Goal: Task Accomplishment & Management: Use online tool/utility

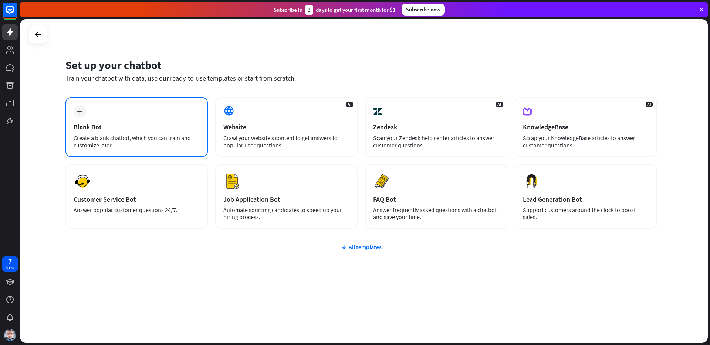
click at [82, 113] on icon "plus" at bounding box center [80, 111] width 6 height 5
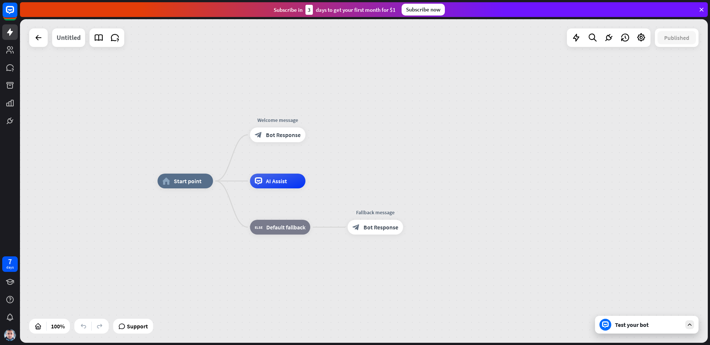
click at [72, 40] on div "Untitled" at bounding box center [69, 37] width 24 height 18
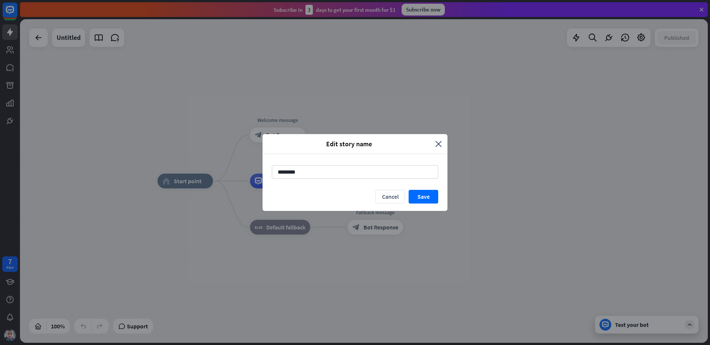
drag, startPoint x: 305, startPoint y: 171, endPoint x: 246, endPoint y: 168, distance: 59.3
click at [246, 168] on div "Edit story name close ******** Cancel Save" at bounding box center [355, 172] width 710 height 345
type input "**********"
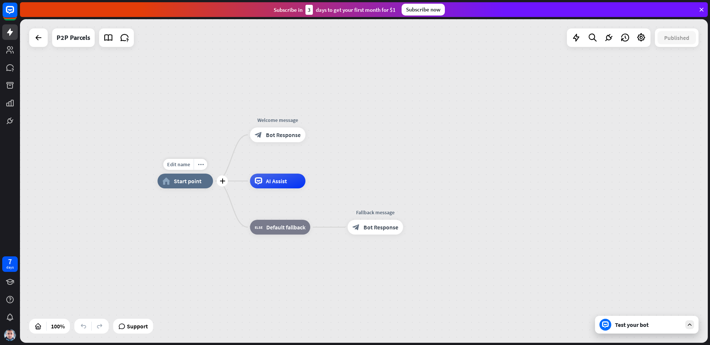
click at [184, 183] on span "Start point" at bounding box center [188, 181] width 28 height 7
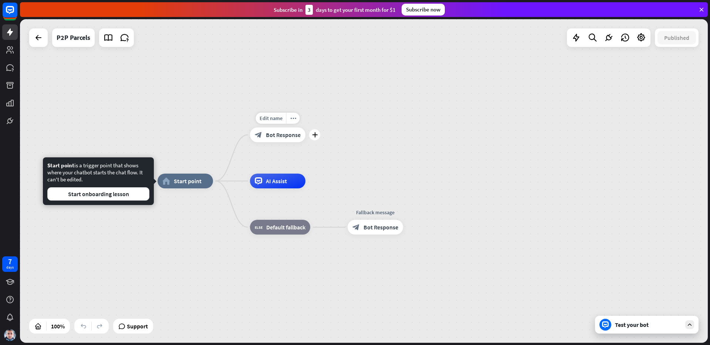
click at [281, 139] on div "block_bot_response Bot Response" at bounding box center [277, 135] width 55 height 15
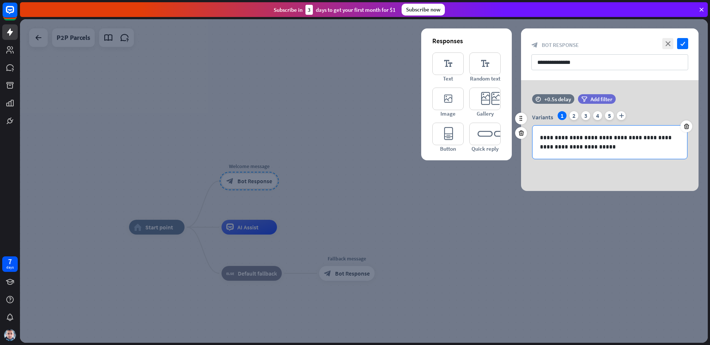
click at [586, 145] on p "**********" at bounding box center [610, 142] width 140 height 18
drag, startPoint x: 593, startPoint y: 148, endPoint x: 514, endPoint y: 127, distance: 81.6
click at [514, 127] on div "**********" at bounding box center [610, 135] width 196 height 111
click at [589, 145] on p "**********" at bounding box center [610, 142] width 140 height 18
drag, startPoint x: 587, startPoint y: 147, endPoint x: 533, endPoint y: 125, distance: 58.0
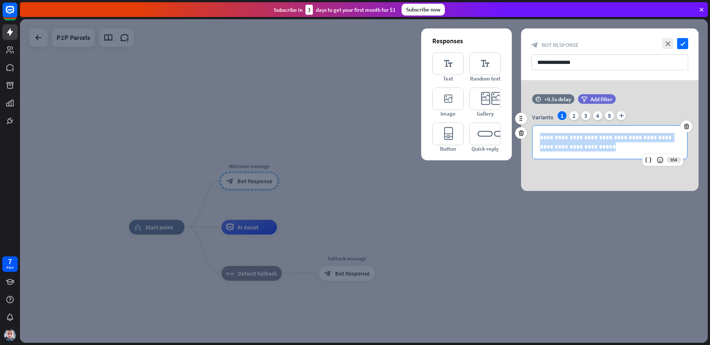
click at [533, 125] on div "**********" at bounding box center [609, 142] width 155 height 34
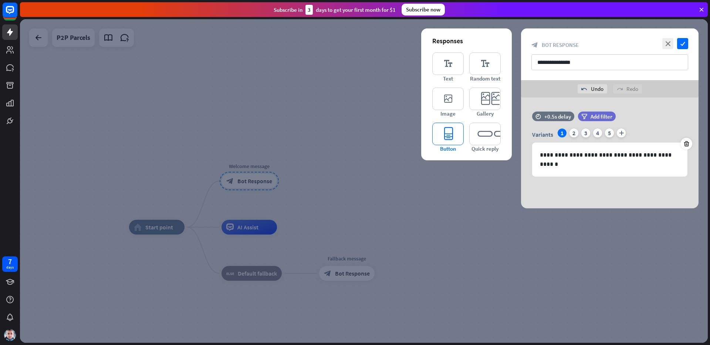
click at [452, 139] on icon "editor_button" at bounding box center [447, 134] width 31 height 23
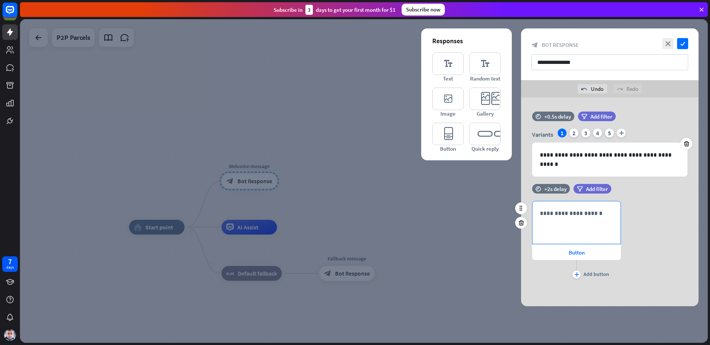
click at [573, 220] on div "**********" at bounding box center [577, 223] width 88 height 43
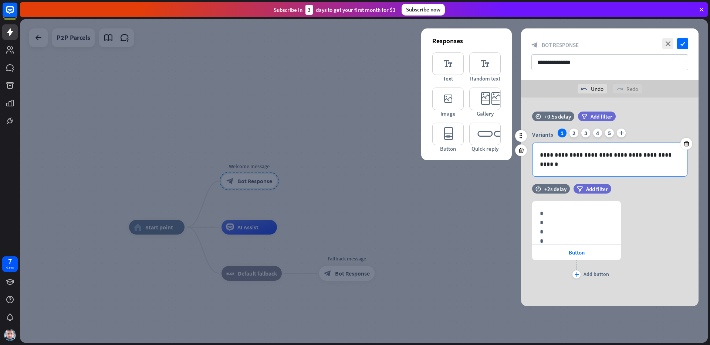
click at [590, 159] on p "**********" at bounding box center [610, 160] width 140 height 18
click at [608, 154] on p "**********" at bounding box center [610, 160] width 140 height 18
click at [652, 159] on p "**********" at bounding box center [610, 160] width 140 height 18
click at [593, 167] on p "**********" at bounding box center [610, 160] width 140 height 18
click at [637, 154] on p "**********" at bounding box center [610, 160] width 140 height 18
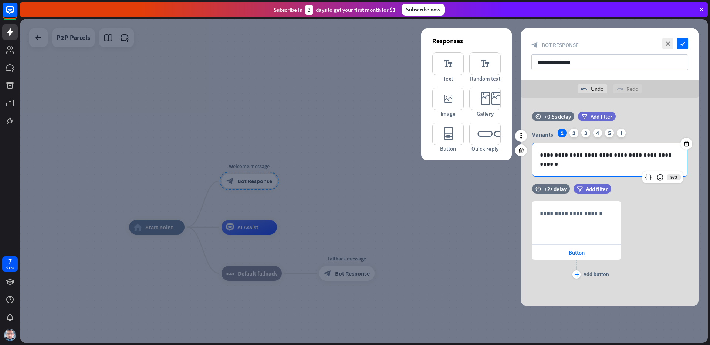
click at [625, 166] on p "**********" at bounding box center [610, 160] width 140 height 18
click at [582, 225] on div "**********" at bounding box center [577, 223] width 88 height 43
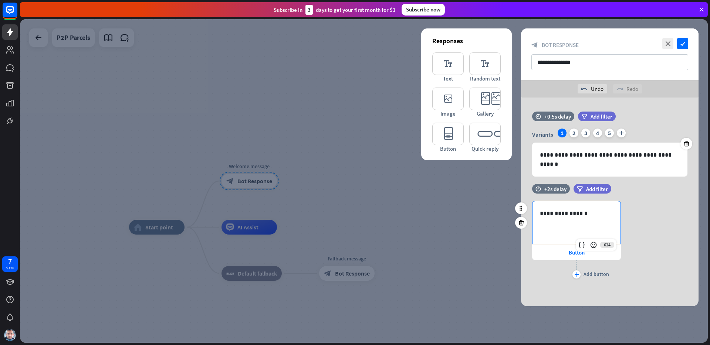
click at [653, 197] on div "time +2s delay filter Add filter" at bounding box center [610, 192] width 178 height 17
click at [580, 273] on div "plus" at bounding box center [577, 275] width 8 height 8
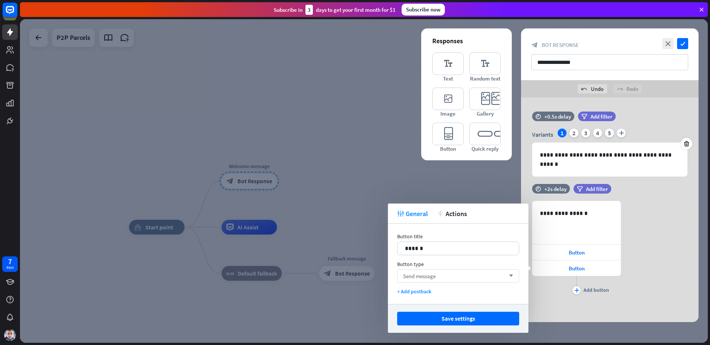
click at [448, 274] on div "Send message arrow_down" at bounding box center [458, 276] width 122 height 13
click at [598, 300] on div "**********" at bounding box center [610, 244] width 178 height 120
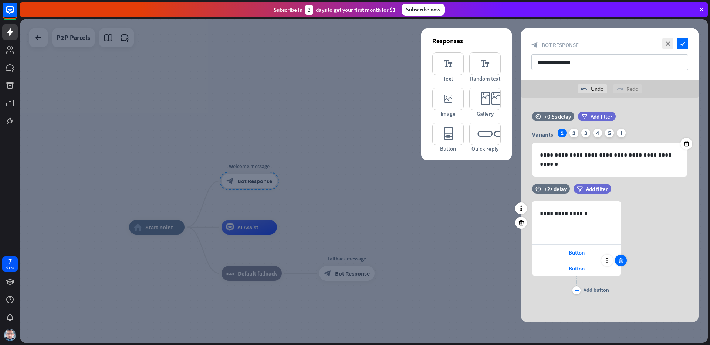
click at [619, 262] on icon at bounding box center [621, 260] width 7 height 7
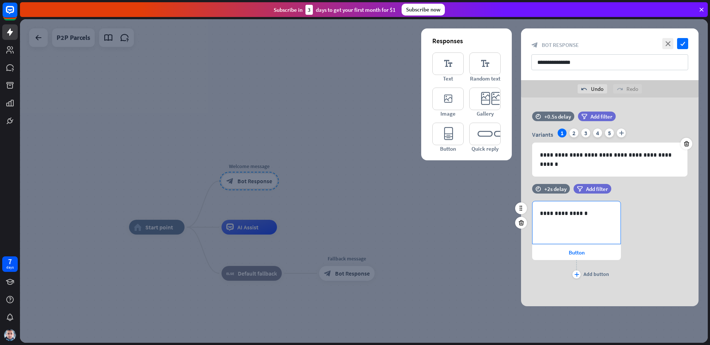
click at [574, 218] on div "**********" at bounding box center [577, 223] width 88 height 43
drag, startPoint x: 593, startPoint y: 210, endPoint x: 526, endPoint y: 212, distance: 67.0
click at [526, 212] on div "**********" at bounding box center [610, 236] width 178 height 104
click at [578, 273] on icon "plus" at bounding box center [576, 275] width 5 height 4
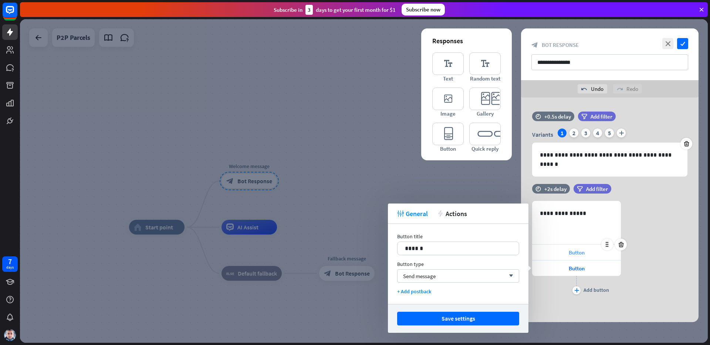
click at [578, 256] on span "Button" at bounding box center [577, 252] width 16 height 7
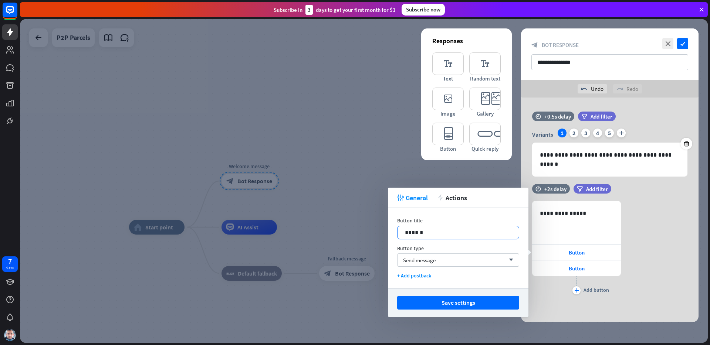
click at [435, 232] on p "******" at bounding box center [458, 232] width 107 height 9
drag, startPoint x: 435, startPoint y: 232, endPoint x: 392, endPoint y: 234, distance: 42.6
click at [392, 234] on div "Button title 14 ****** Button type Send message arrow_down + Add postback" at bounding box center [458, 248] width 141 height 80
click at [582, 269] on span "Button" at bounding box center [577, 268] width 16 height 7
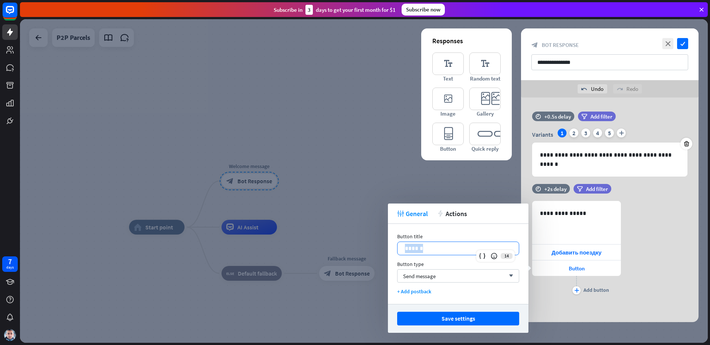
drag, startPoint x: 437, startPoint y: 249, endPoint x: 395, endPoint y: 247, distance: 41.8
click at [395, 247] on div "Button title 14 ****** Button type Send message arrow_down + Add postback" at bounding box center [458, 264] width 141 height 80
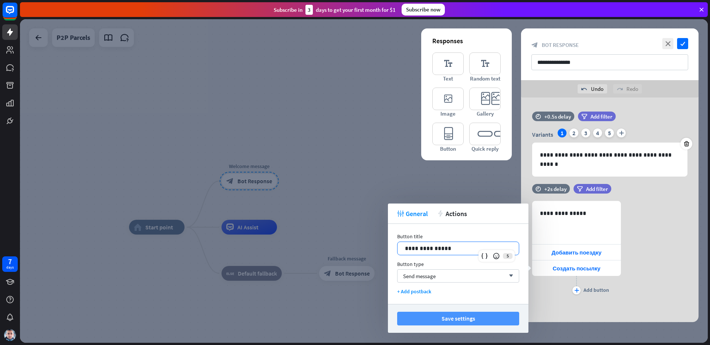
click at [476, 318] on button "Save settings" at bounding box center [458, 319] width 122 height 14
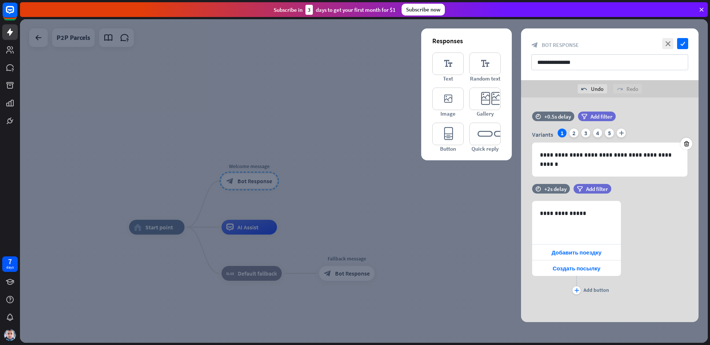
click at [459, 214] on div at bounding box center [364, 181] width 688 height 324
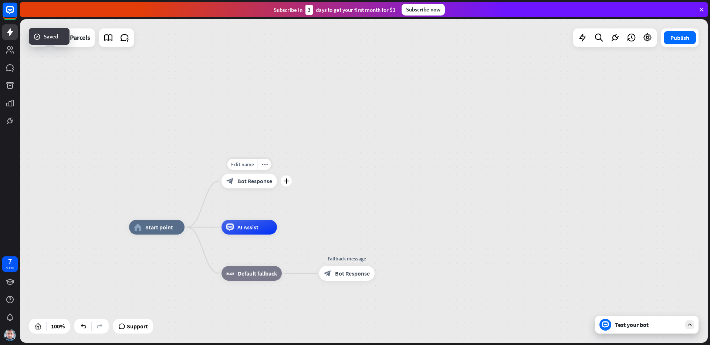
click at [253, 184] on span "Bot Response" at bounding box center [254, 181] width 35 height 7
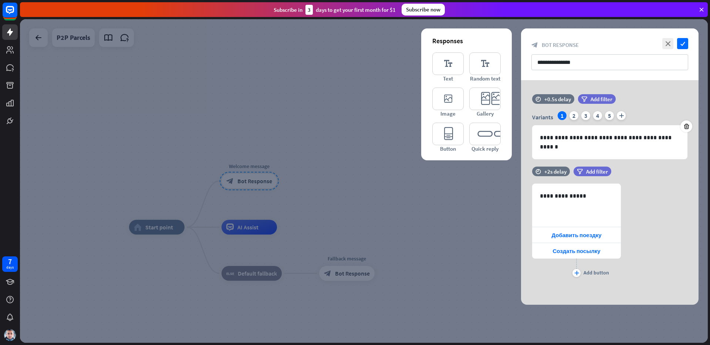
click at [434, 261] on div at bounding box center [364, 181] width 688 height 324
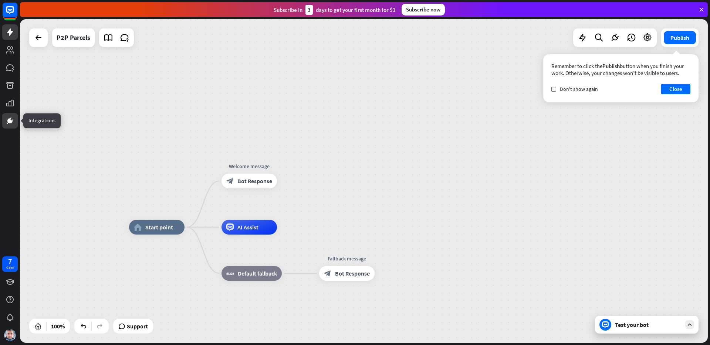
click at [9, 120] on icon at bounding box center [10, 121] width 4 height 4
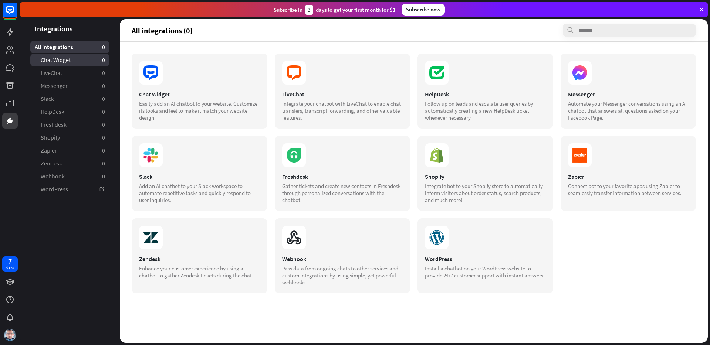
click at [73, 63] on link "Chat Widget 0" at bounding box center [69, 60] width 79 height 12
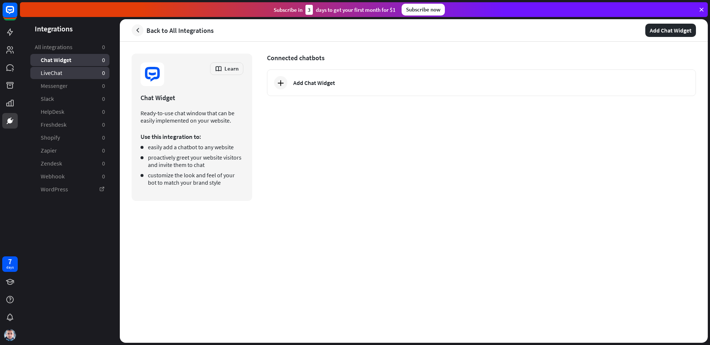
click at [74, 74] on link "LiveChat 0" at bounding box center [69, 73] width 79 height 12
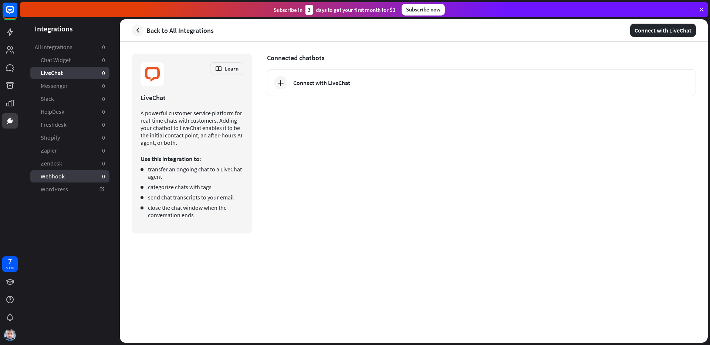
click at [71, 177] on link "Webhook 0" at bounding box center [69, 177] width 79 height 12
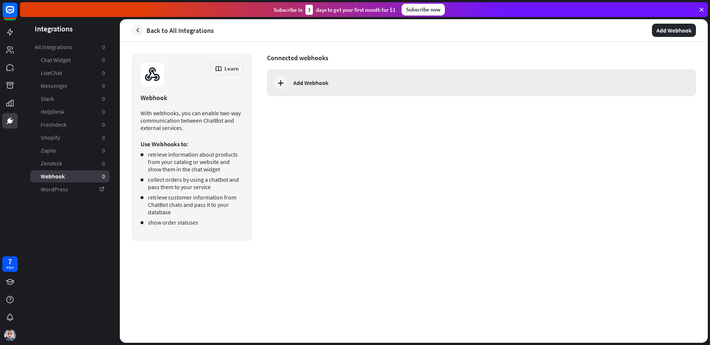
click at [279, 85] on icon at bounding box center [280, 82] width 9 height 9
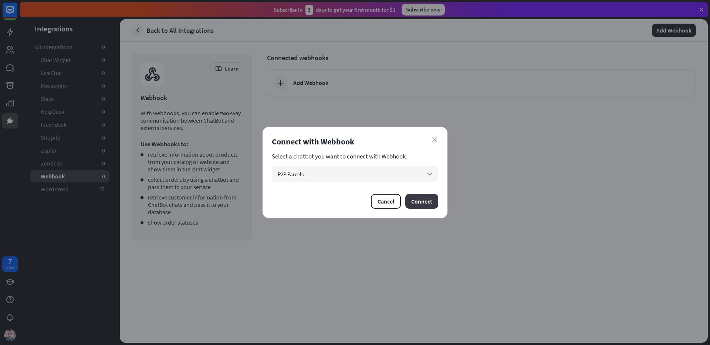
click at [423, 203] on button "Connect" at bounding box center [421, 201] width 33 height 15
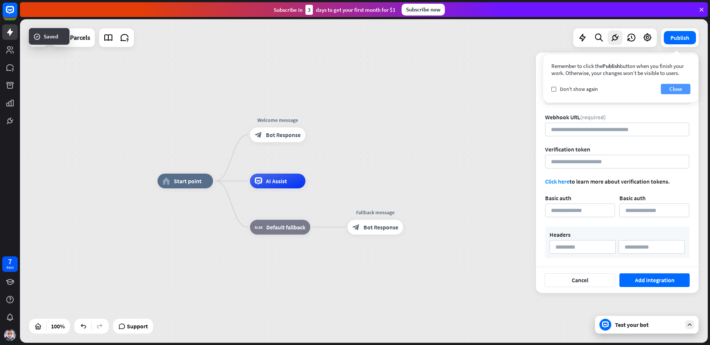
click at [678, 87] on button "Close" at bounding box center [676, 89] width 30 height 10
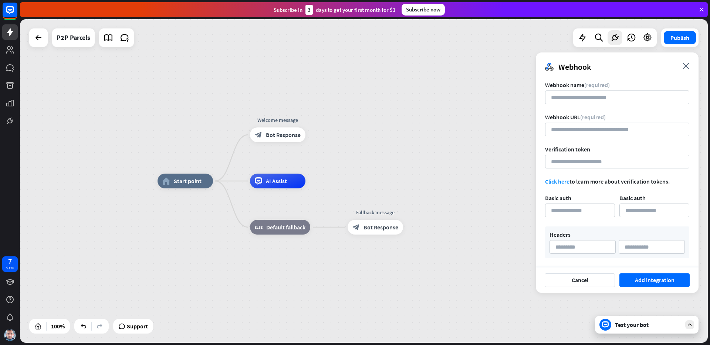
click at [684, 327] on div "Test your bot" at bounding box center [647, 325] width 104 height 18
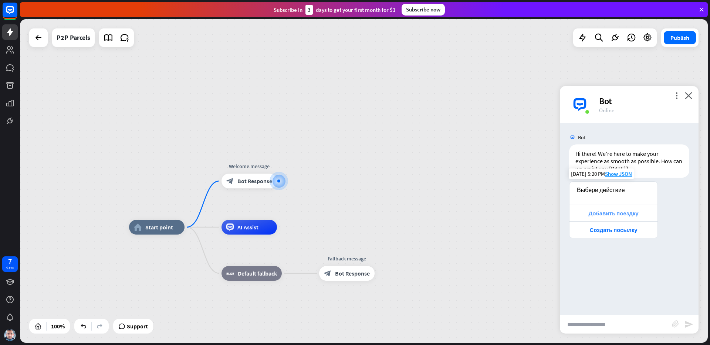
click at [625, 212] on div "Добавить поездку" at bounding box center [613, 213] width 81 height 7
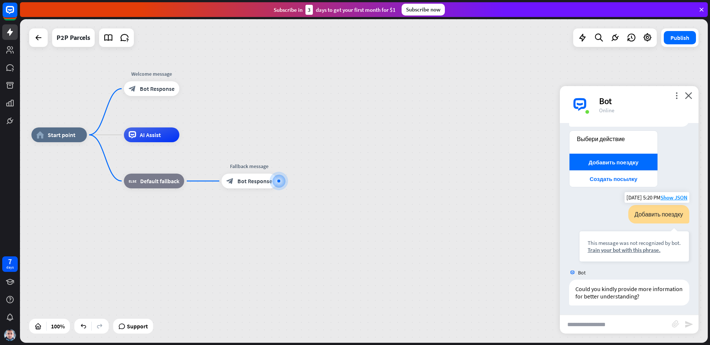
scroll to position [53, 0]
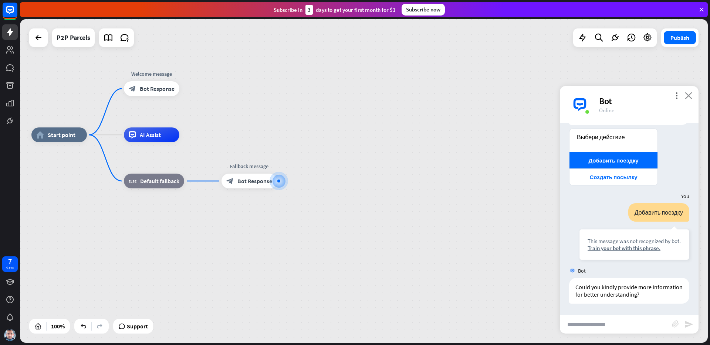
click at [689, 98] on icon "close" at bounding box center [688, 95] width 7 height 7
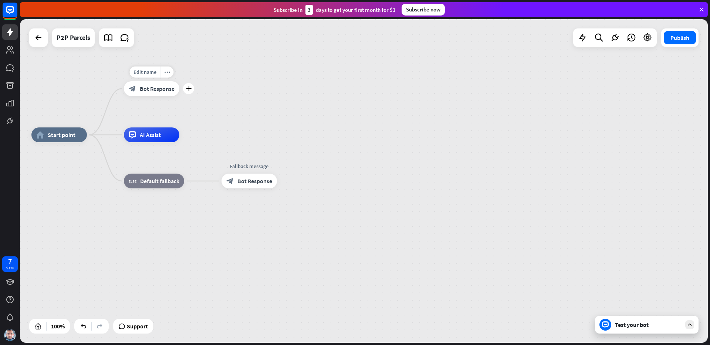
click at [162, 96] on div "Edit name more_horiz plus Welcome message block_bot_response Bot Response" at bounding box center [151, 88] width 55 height 15
click at [151, 92] on span "Bot Response" at bounding box center [157, 88] width 35 height 7
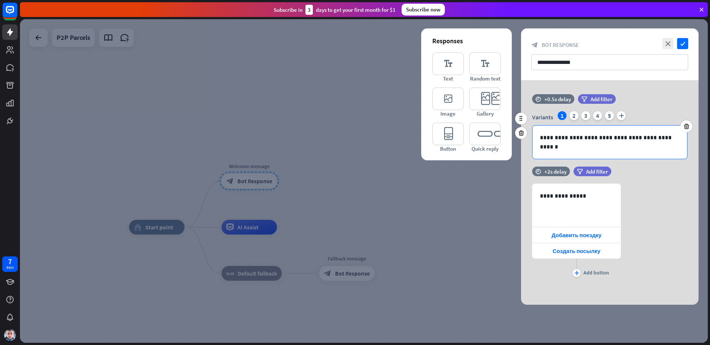
click at [580, 141] on p "**********" at bounding box center [610, 142] width 140 height 18
click at [576, 116] on div "2" at bounding box center [574, 115] width 9 height 9
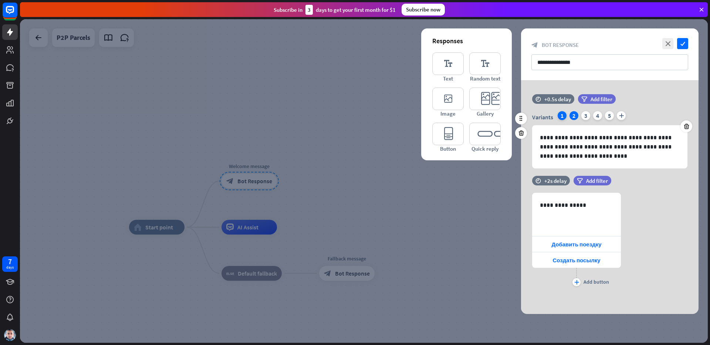
click at [560, 117] on div "1" at bounding box center [562, 115] width 9 height 9
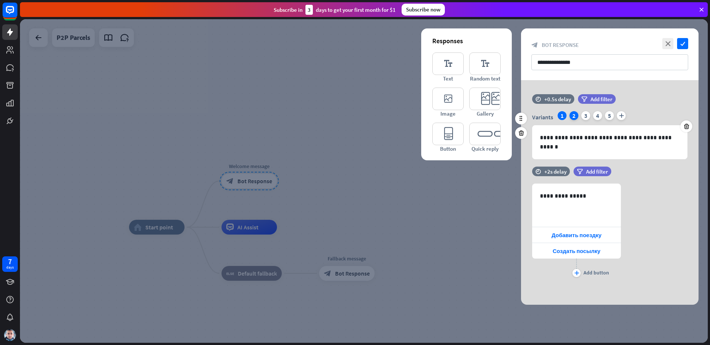
click at [571, 117] on div "2" at bounding box center [574, 115] width 9 height 9
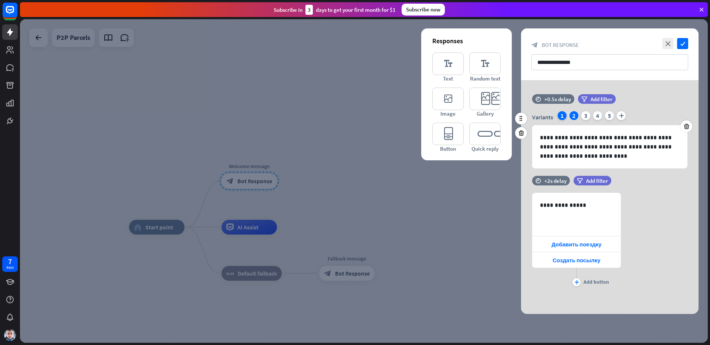
click at [560, 117] on div "1" at bounding box center [562, 115] width 9 height 9
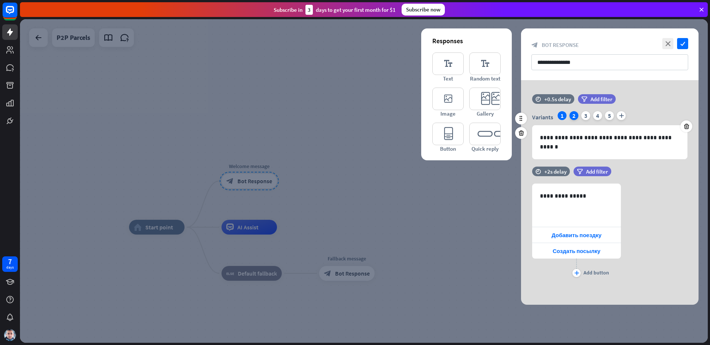
click at [575, 117] on div "2" at bounding box center [574, 115] width 9 height 9
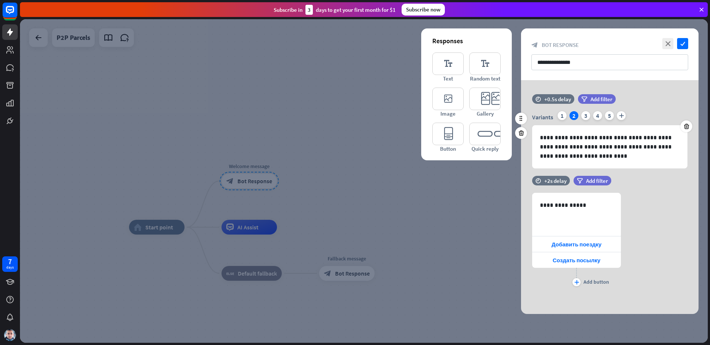
click at [591, 117] on div "Variants 1 2 3 4 5 plus" at bounding box center [609, 117] width 155 height 12
click at [588, 117] on div "3" at bounding box center [585, 115] width 9 height 9
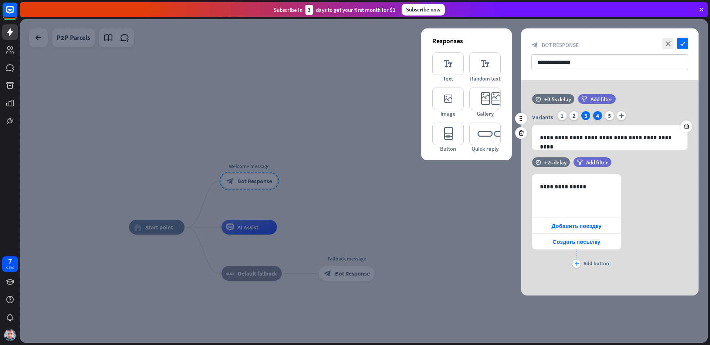
click at [598, 116] on div "4" at bounding box center [597, 115] width 9 height 9
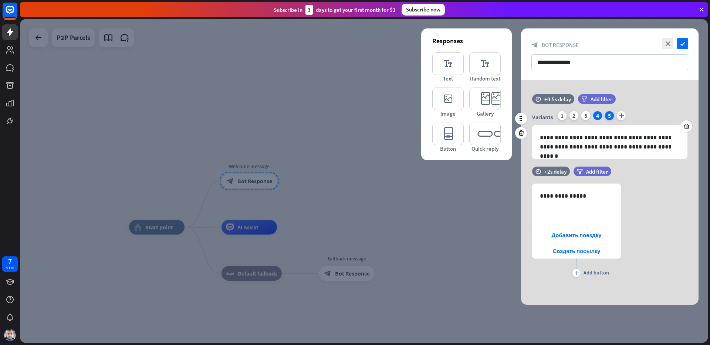
click at [607, 117] on div "5" at bounding box center [609, 115] width 9 height 9
click at [563, 117] on div "1" at bounding box center [562, 115] width 9 height 9
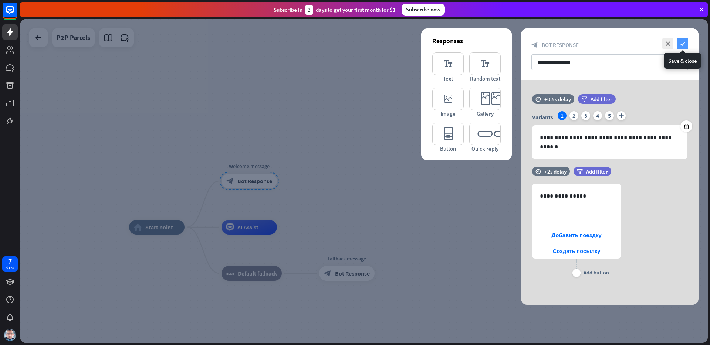
click at [685, 46] on icon "check" at bounding box center [682, 43] width 11 height 11
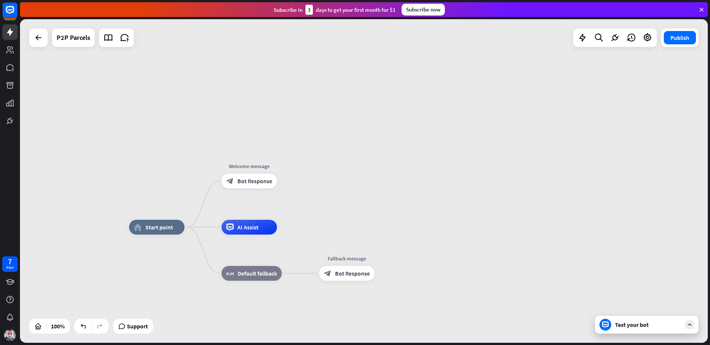
click at [687, 323] on icon at bounding box center [690, 325] width 7 height 7
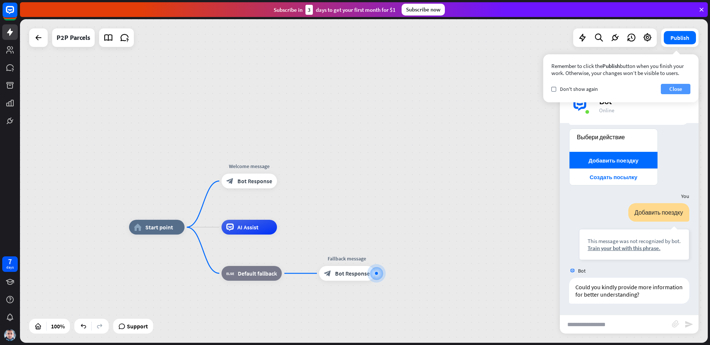
click at [682, 91] on button "Close" at bounding box center [676, 89] width 30 height 10
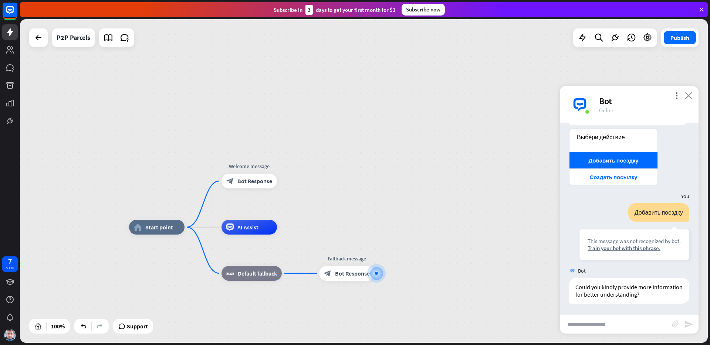
click at [689, 95] on icon "close" at bounding box center [688, 95] width 7 height 7
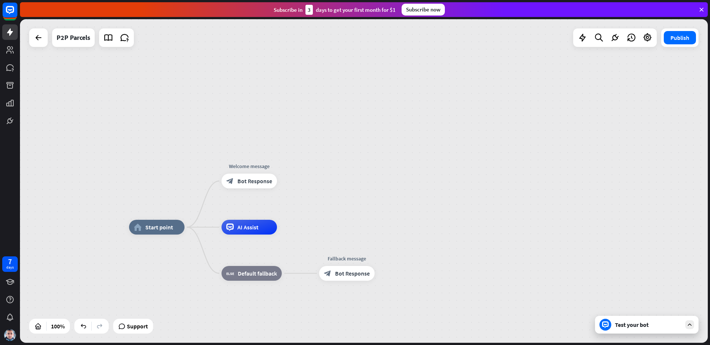
click at [674, 325] on div "Test your bot" at bounding box center [648, 324] width 67 height 7
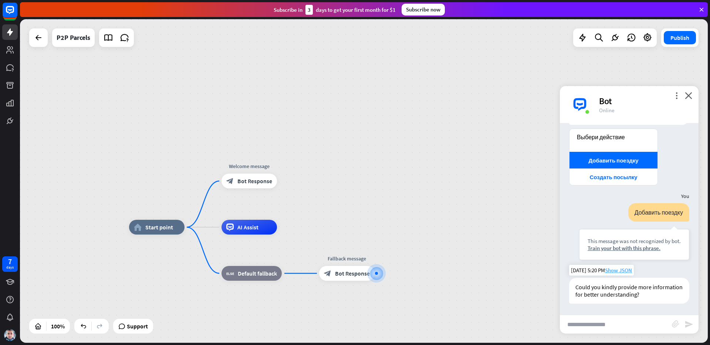
click at [623, 273] on span "Show JSON" at bounding box center [618, 270] width 27 height 7
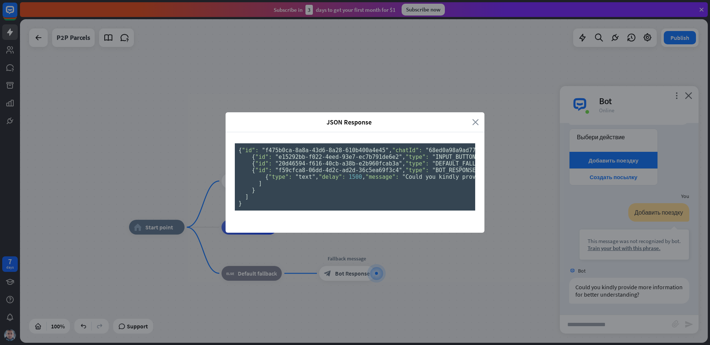
click at [474, 118] on icon "close" at bounding box center [475, 122] width 7 height 9
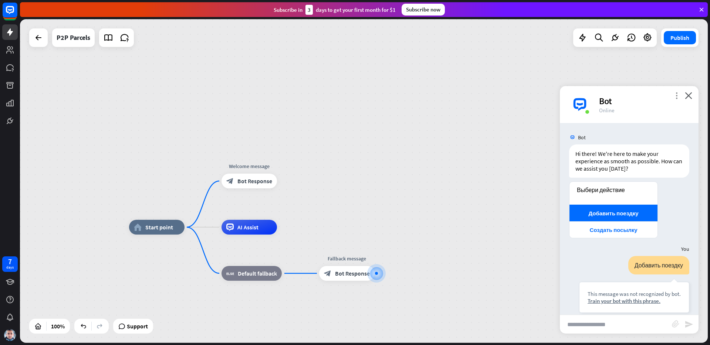
click at [673, 99] on icon "more_vert" at bounding box center [676, 95] width 7 height 7
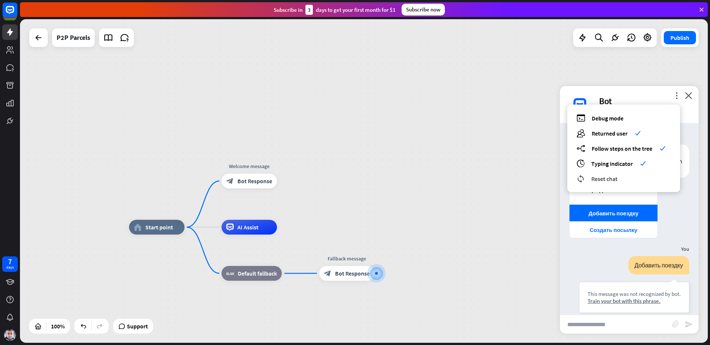
click at [615, 180] on span "Reset chat" at bounding box center [604, 178] width 26 height 7
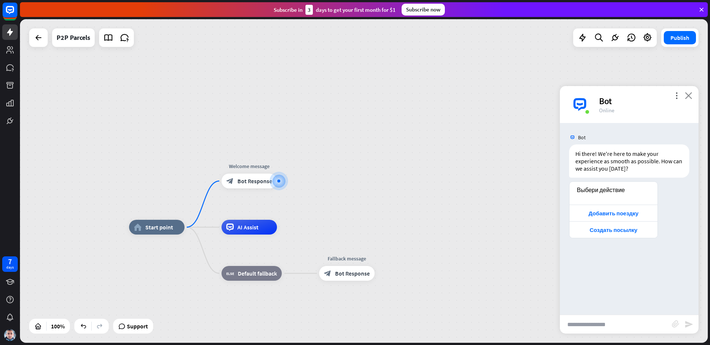
click at [690, 98] on icon "close" at bounding box center [688, 95] width 7 height 7
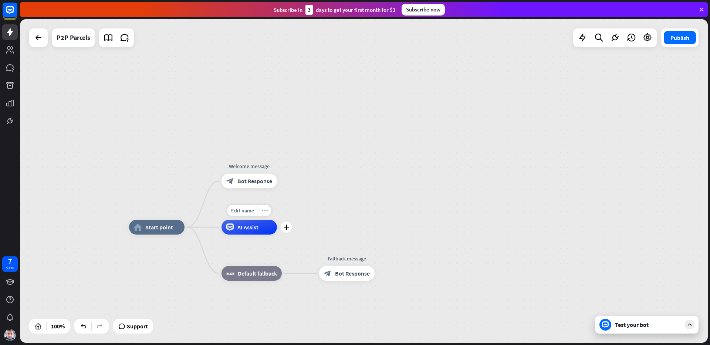
click at [260, 213] on div "more_horiz" at bounding box center [265, 210] width 14 height 11
click at [269, 235] on div "plus AI Assist" at bounding box center [249, 227] width 55 height 15
click at [257, 185] on div "block_bot_response Bot Response" at bounding box center [249, 181] width 55 height 15
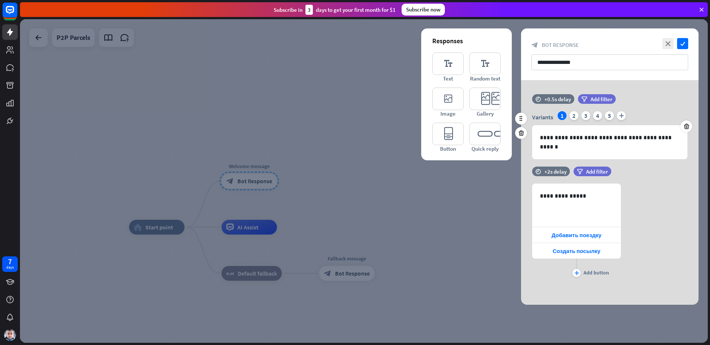
click at [563, 116] on div "1" at bounding box center [562, 115] width 9 height 9
click at [575, 117] on div "2" at bounding box center [574, 115] width 9 height 9
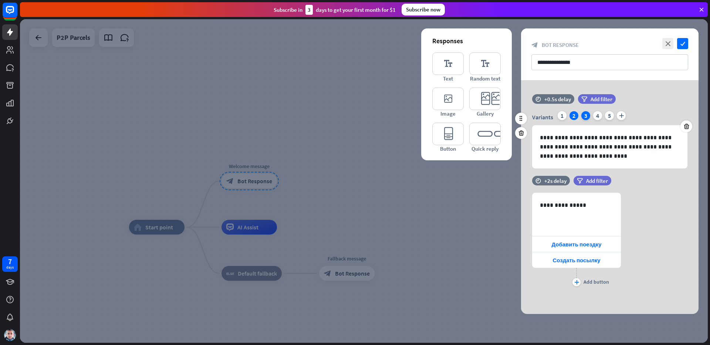
click at [586, 117] on div "3" at bounding box center [585, 115] width 9 height 9
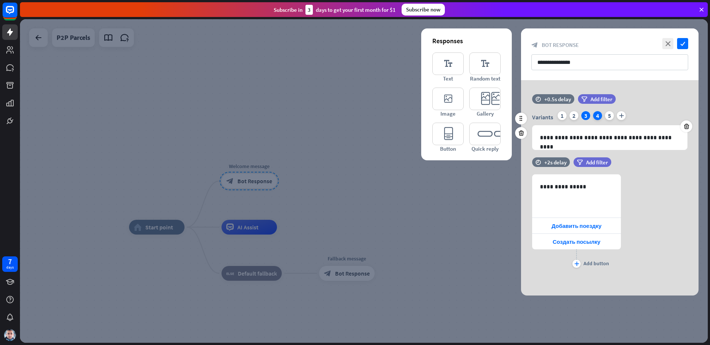
click at [598, 117] on div "4" at bounding box center [597, 115] width 9 height 9
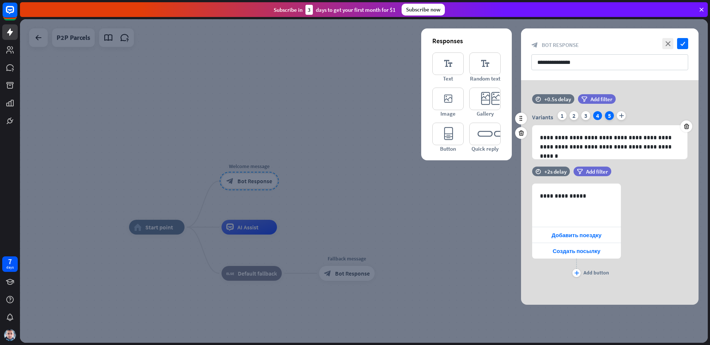
click at [612, 117] on div "5" at bounding box center [609, 115] width 9 height 9
click at [685, 124] on icon at bounding box center [686, 126] width 7 height 7
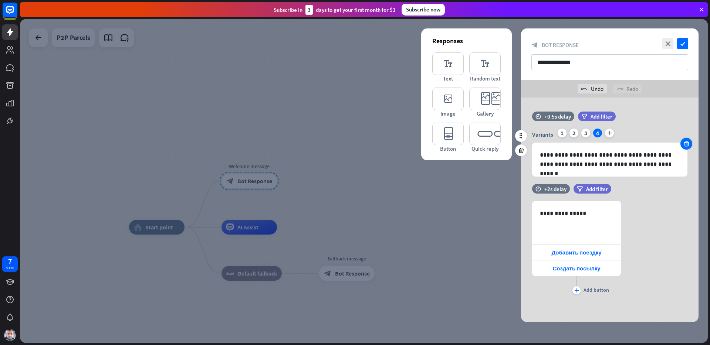
click at [687, 142] on icon at bounding box center [686, 144] width 7 height 7
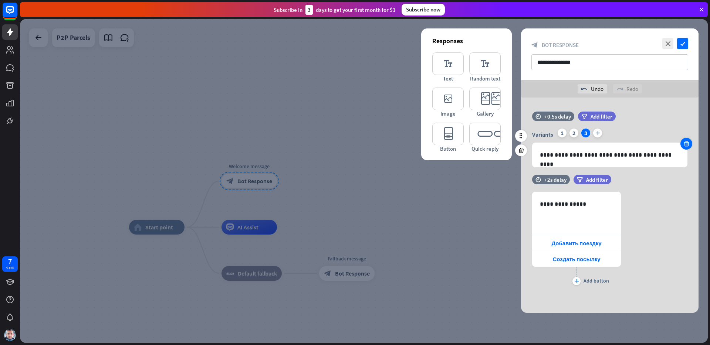
click at [687, 142] on icon at bounding box center [686, 144] width 7 height 7
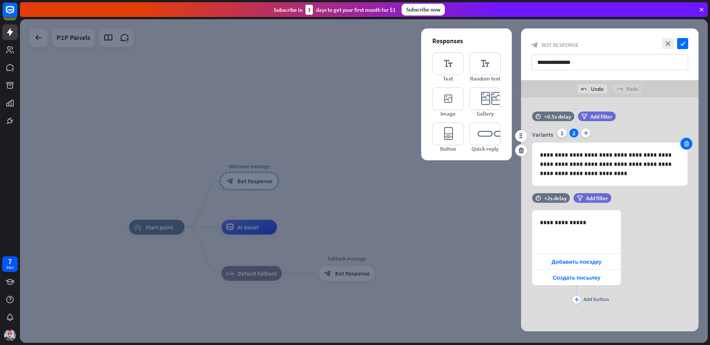
click at [687, 142] on icon at bounding box center [686, 144] width 7 height 7
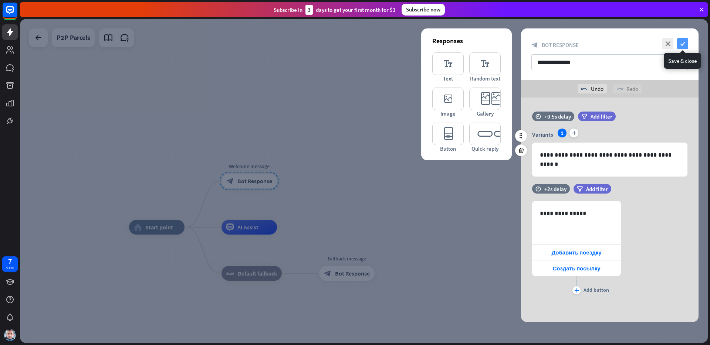
click at [686, 45] on icon "check" at bounding box center [682, 43] width 11 height 11
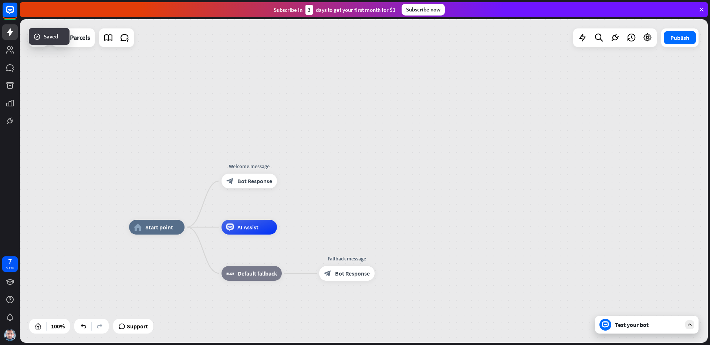
click at [691, 322] on icon at bounding box center [690, 325] width 7 height 7
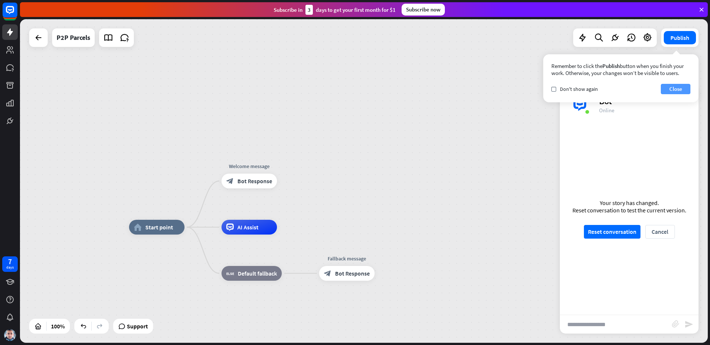
click at [676, 92] on button "Close" at bounding box center [676, 89] width 30 height 10
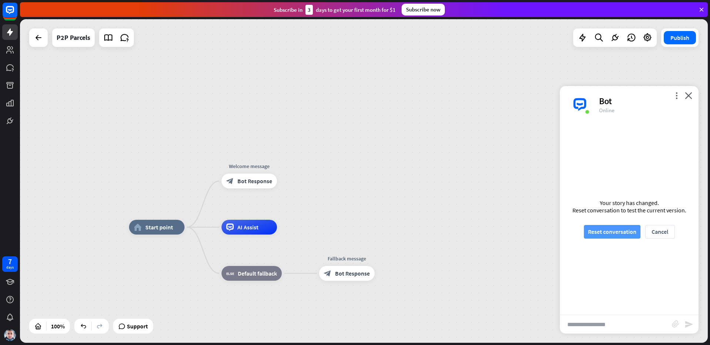
click at [621, 230] on button "Reset conversation" at bounding box center [612, 232] width 57 height 14
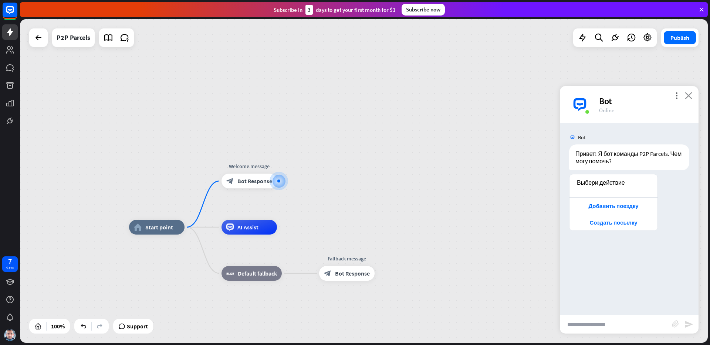
click at [688, 95] on icon "close" at bounding box center [688, 95] width 7 height 7
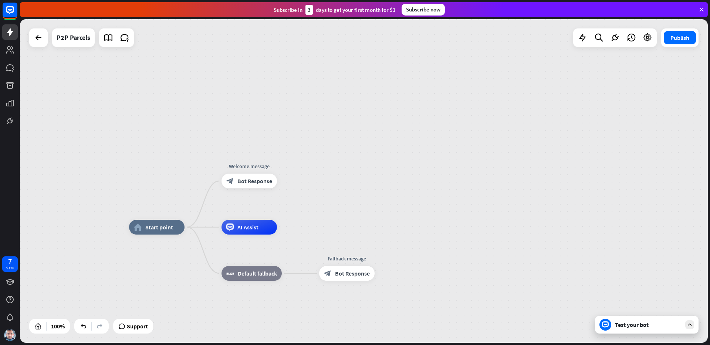
click at [322, 203] on div "home_2 Start point Welcome message block_bot_response Bot Response AI Assist bl…" at bounding box center [364, 181] width 688 height 324
click at [13, 124] on icon at bounding box center [10, 121] width 9 height 9
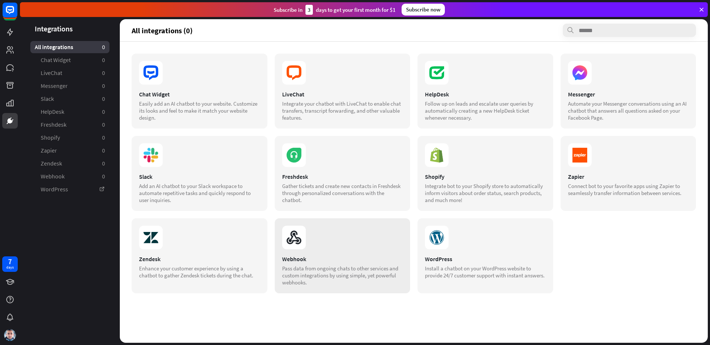
click at [297, 236] on icon at bounding box center [294, 238] width 24 height 24
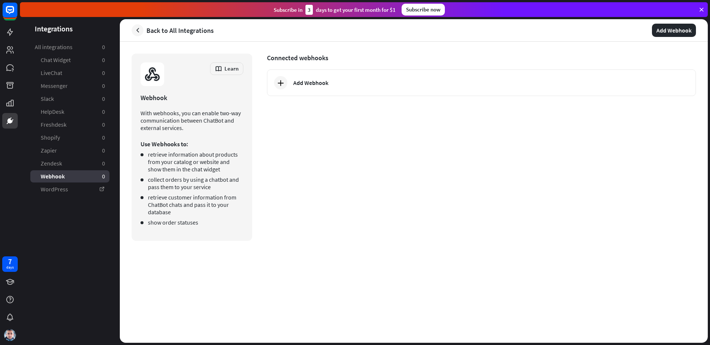
drag, startPoint x: 173, startPoint y: 163, endPoint x: 217, endPoint y: 169, distance: 44.4
click at [217, 169] on li "retrieve information about products from your catalog or website and show them …" at bounding box center [192, 162] width 103 height 22
drag, startPoint x: 172, startPoint y: 182, endPoint x: 225, endPoint y: 189, distance: 52.6
click at [225, 189] on li "collect orders by using a chatbot and pass them to your service" at bounding box center [192, 183] width 103 height 15
drag, startPoint x: 179, startPoint y: 212, endPoint x: 180, endPoint y: 183, distance: 28.9
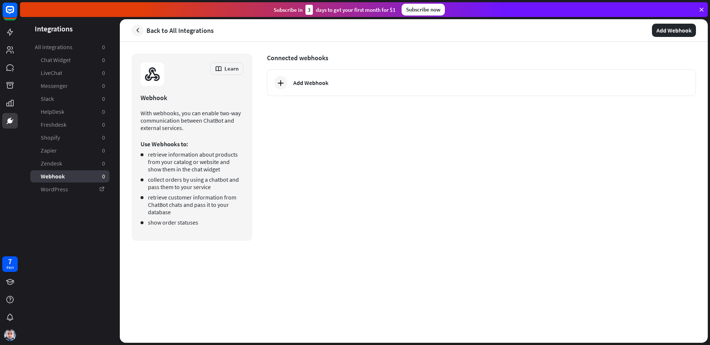
click at [148, 201] on li "retrieve customer information from ChatBot chats and pass it to your database" at bounding box center [192, 205] width 103 height 22
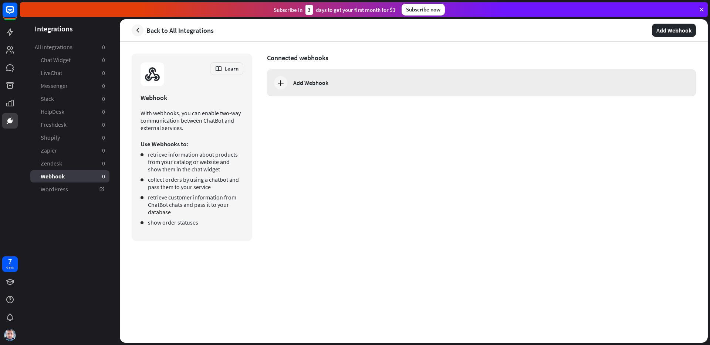
click at [305, 87] on div "Add Webhook" at bounding box center [481, 83] width 429 height 27
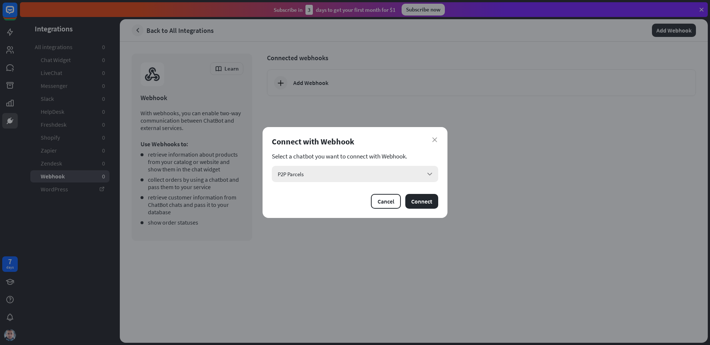
click at [402, 166] on div "P2P Parcels arrow_down" at bounding box center [355, 174] width 166 height 16
click at [423, 154] on section "Select a chatbot you want to connect with Webhook." at bounding box center [355, 156] width 166 height 7
click at [432, 204] on button "Connect" at bounding box center [421, 201] width 33 height 15
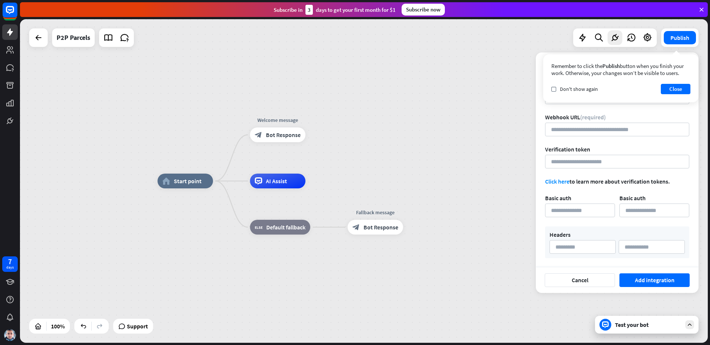
click at [675, 95] on div "Remember to click the Publish button when you finish your work. Otherwise, your…" at bounding box center [620, 78] width 155 height 48
click at [685, 84] on button "Close" at bounding box center [676, 89] width 30 height 10
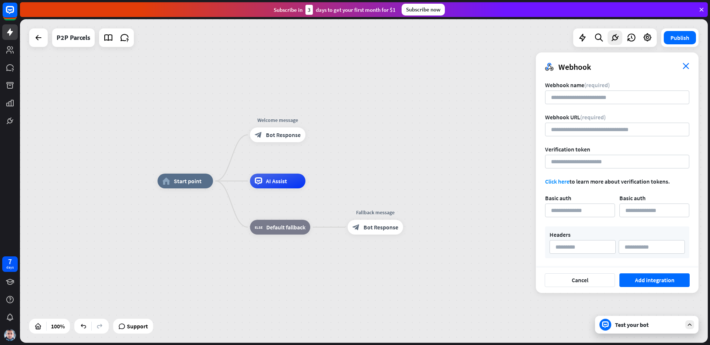
click at [685, 67] on icon "close" at bounding box center [686, 66] width 7 height 6
